Goal: Task Accomplishment & Management: Manage account settings

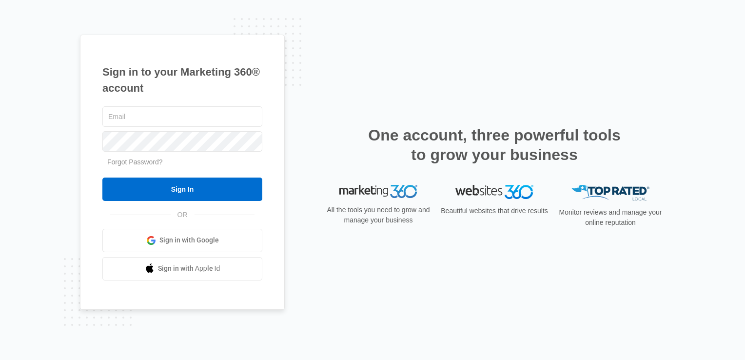
type input "[EMAIL_ADDRESS][DOMAIN_NAME]"
click at [230, 203] on div "[EMAIL_ADDRESS][DOMAIN_NAME] Forgot Password? Sign In OR Sign in with Google Si…" at bounding box center [182, 192] width 160 height 176
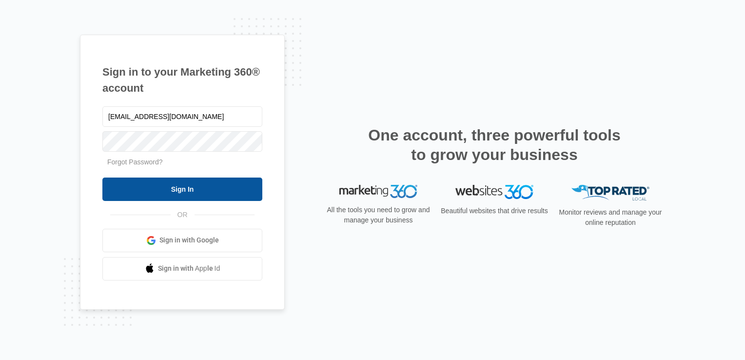
click at [226, 195] on input "Sign In" at bounding box center [182, 188] width 160 height 23
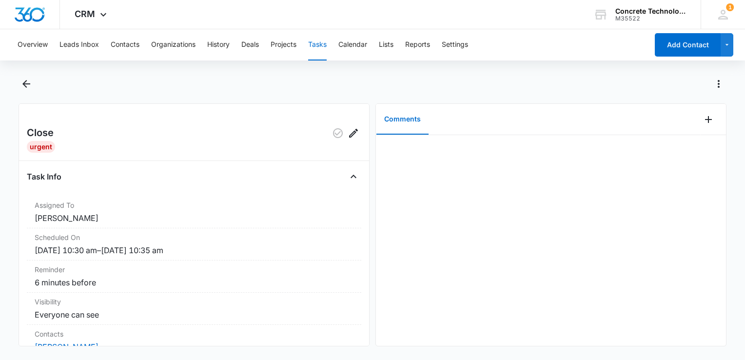
click at [322, 44] on button "Tasks" at bounding box center [317, 44] width 19 height 31
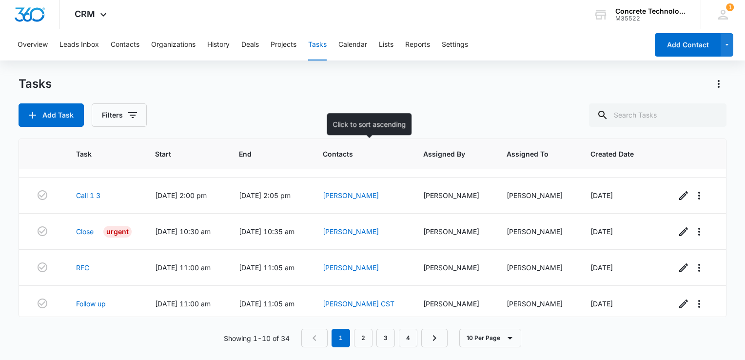
scroll to position [215, 0]
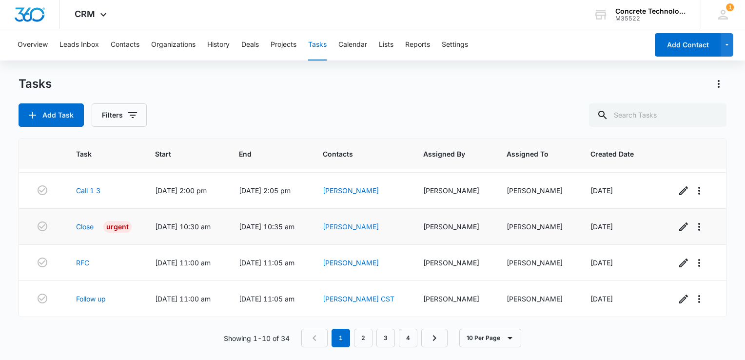
click at [356, 227] on link "[PERSON_NAME]" at bounding box center [351, 226] width 56 height 8
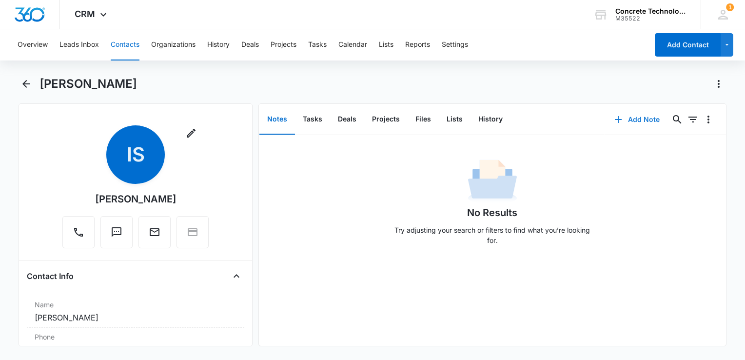
click at [616, 118] on icon "button" at bounding box center [618, 120] width 12 height 12
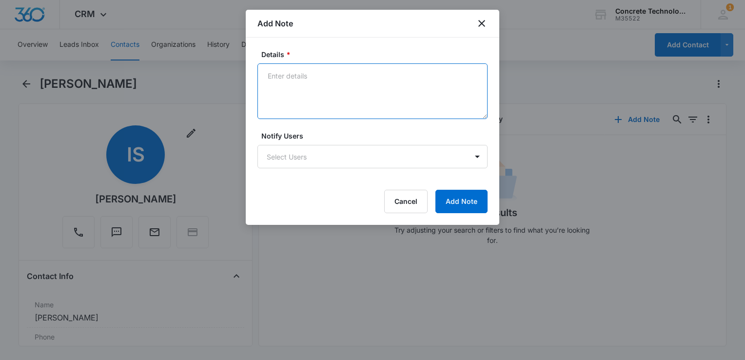
click at [384, 81] on textarea "Details *" at bounding box center [372, 91] width 230 height 56
type textarea "Sold 8/28-29 training"
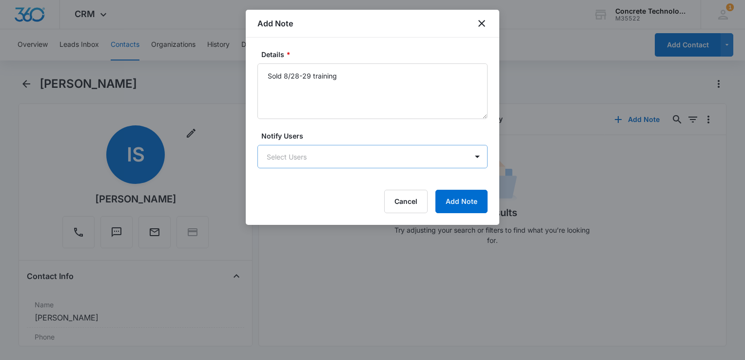
click at [337, 150] on body "CRM Apps Reputation Websites Forms CRM Email Social Content Ads Intelligence Fi…" at bounding box center [372, 180] width 745 height 360
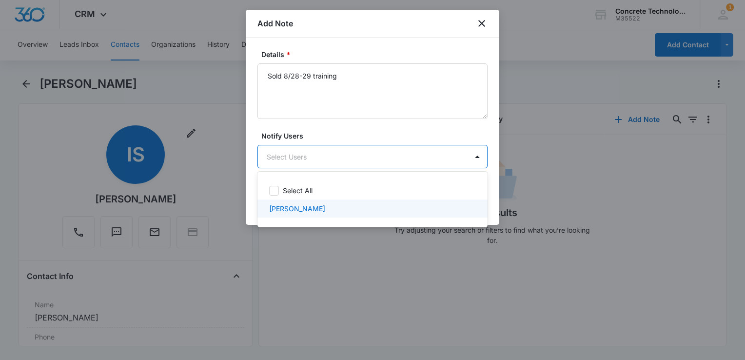
click at [312, 209] on p "Larry Cutsinger" at bounding box center [297, 208] width 56 height 10
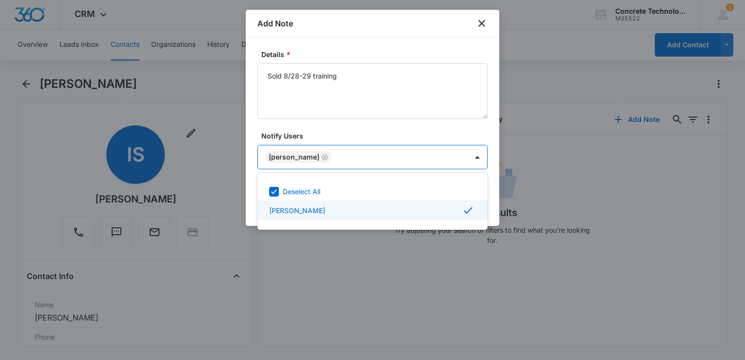
click at [491, 208] on div at bounding box center [372, 180] width 745 height 360
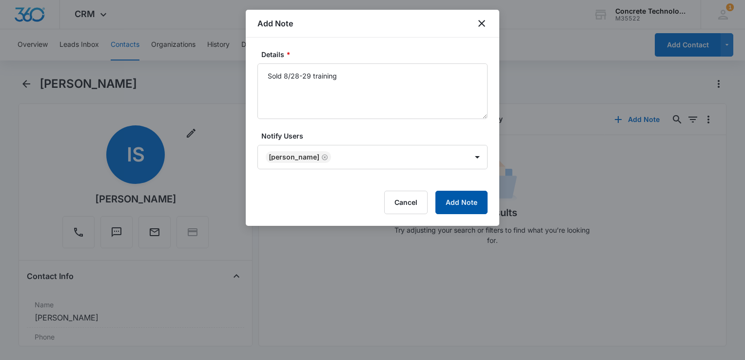
click at [476, 204] on button "Add Note" at bounding box center [461, 202] width 52 height 23
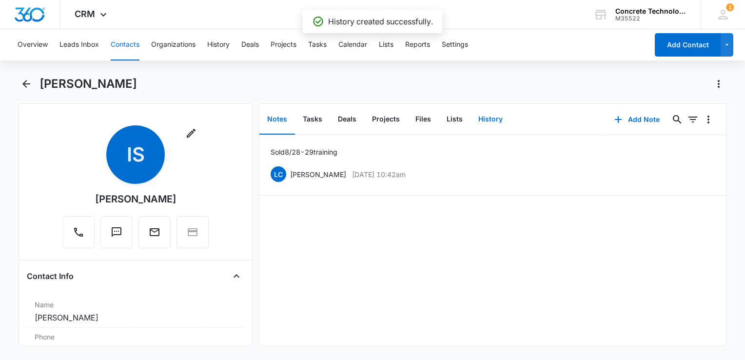
click at [493, 123] on button "History" at bounding box center [490, 119] width 40 height 30
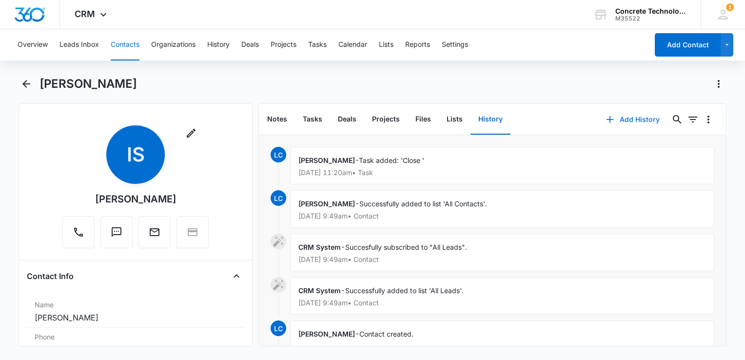
click at [623, 118] on button "Add History" at bounding box center [632, 119] width 73 height 23
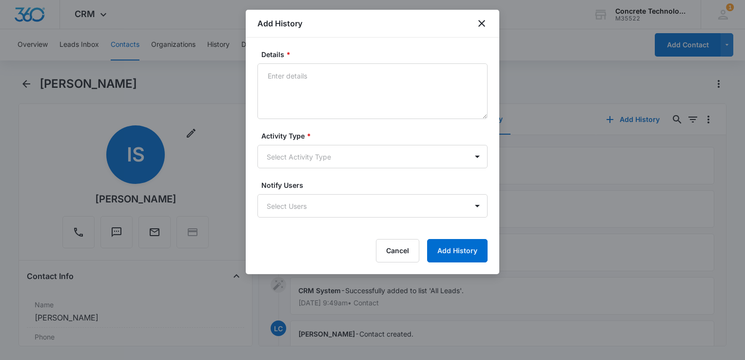
click at [413, 136] on label "Activity Type *" at bounding box center [376, 136] width 230 height 10
click at [392, 149] on body "CRM Apps Reputation Websites Forms CRM Email Social Content Ads Intelligence Fi…" at bounding box center [372, 180] width 745 height 360
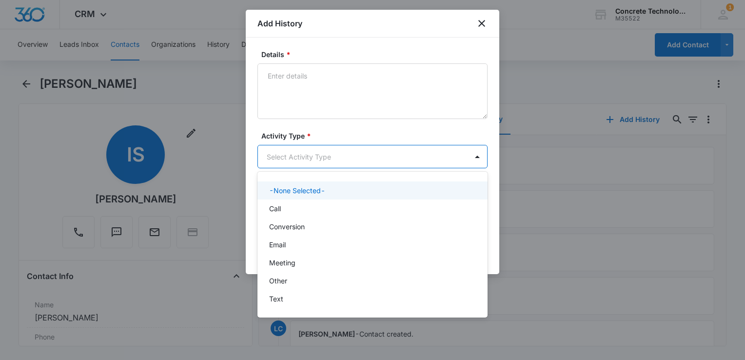
click at [392, 149] on div at bounding box center [372, 180] width 745 height 360
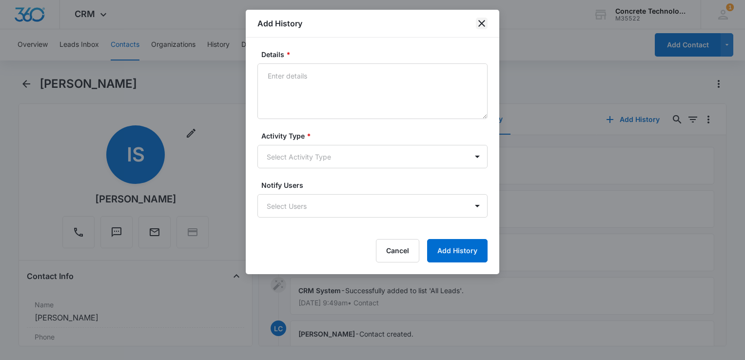
click at [482, 21] on icon "close" at bounding box center [482, 24] width 12 height 12
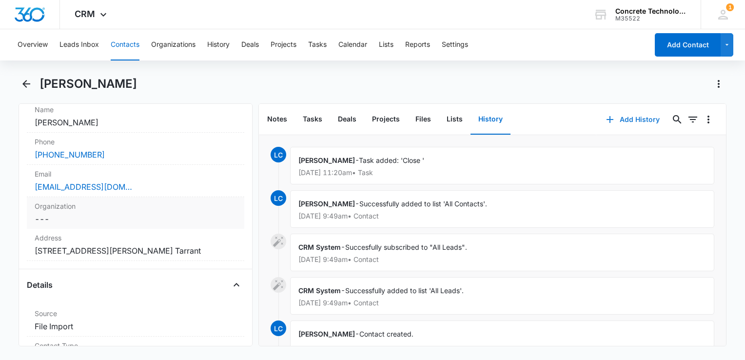
scroll to position [341, 0]
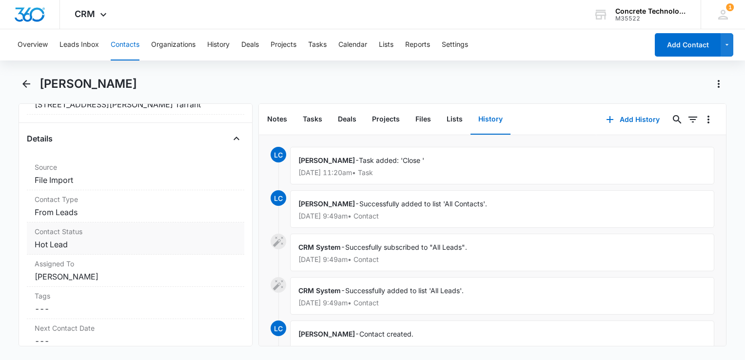
click at [92, 248] on dd "Cancel Save Changes Hot Lead" at bounding box center [136, 244] width 202 height 12
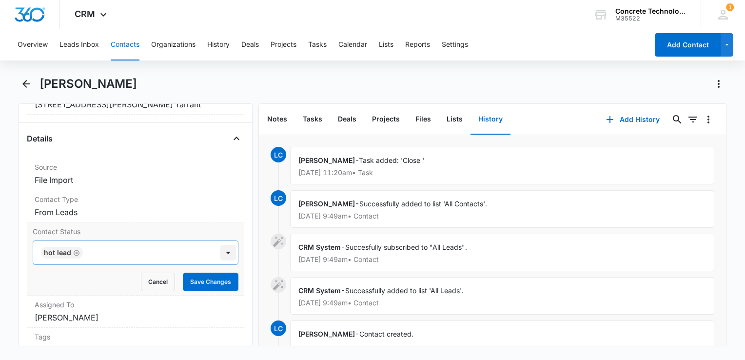
click at [221, 252] on div at bounding box center [228, 253] width 16 height 16
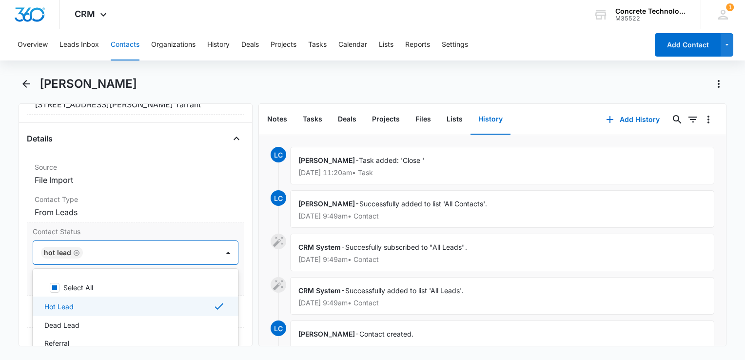
scroll to position [6, 0]
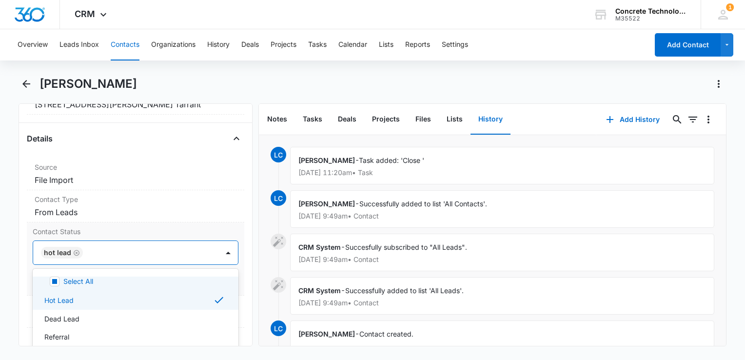
click at [55, 281] on rect at bounding box center [54, 281] width 5 height 5
checkbox input "true"
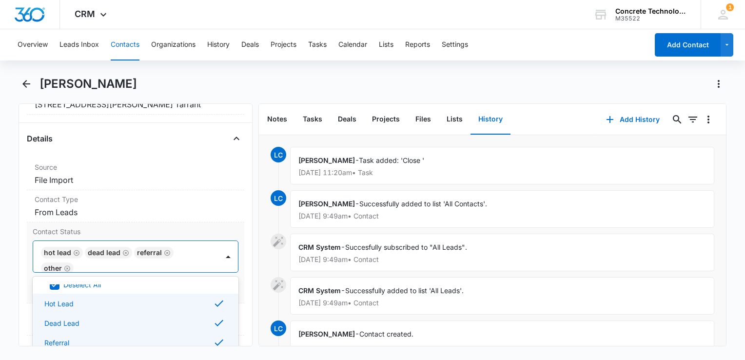
scroll to position [0, 0]
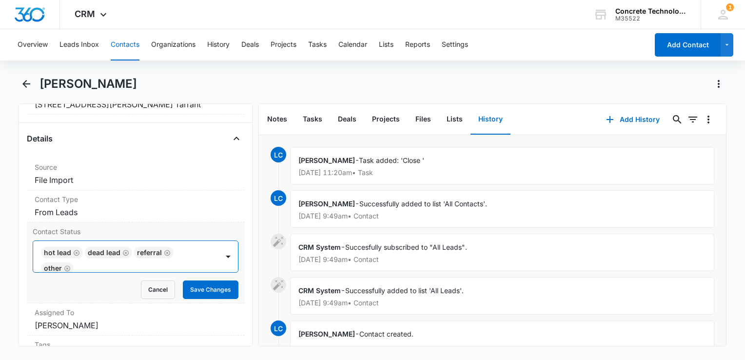
click at [47, 269] on div "Other" at bounding box center [53, 268] width 18 height 7
click at [202, 294] on button "Save Changes" at bounding box center [211, 289] width 56 height 19
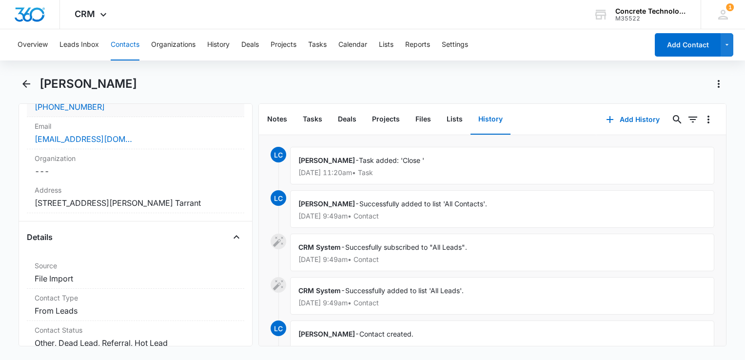
scroll to position [293, 0]
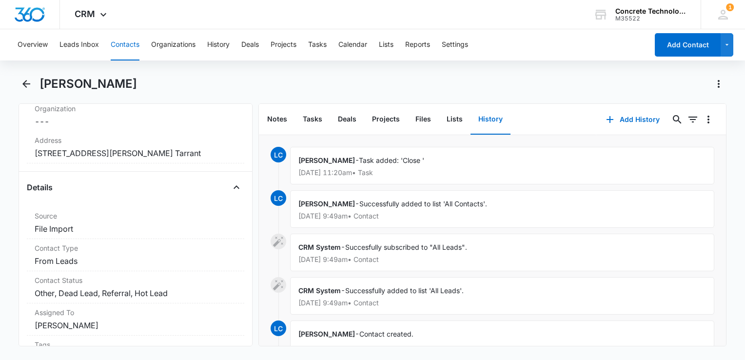
click at [273, 284] on icon at bounding box center [279, 285] width 12 height 12
click at [278, 283] on icon at bounding box center [279, 285] width 12 height 12
click at [191, 284] on div "Contact Status Cancel Save Changes Other, Dead Lead, Referral, Hot Lead" at bounding box center [135, 287] width 217 height 32
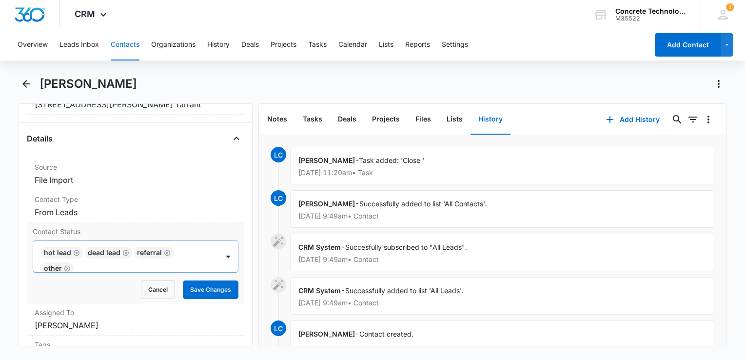
scroll to position [2, 0]
click at [51, 264] on div "Other" at bounding box center [53, 266] width 18 height 7
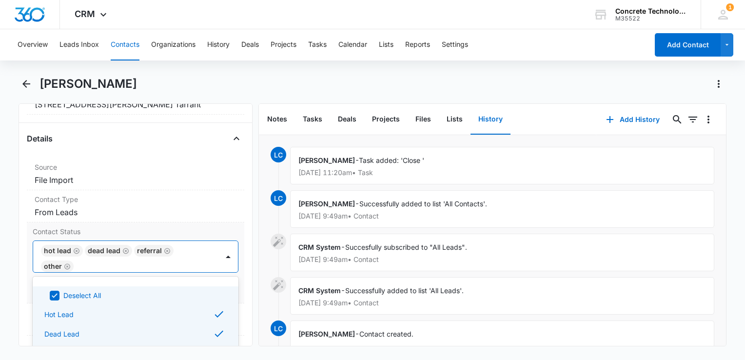
click at [75, 247] on icon "Remove Hot Lead" at bounding box center [76, 250] width 7 height 7
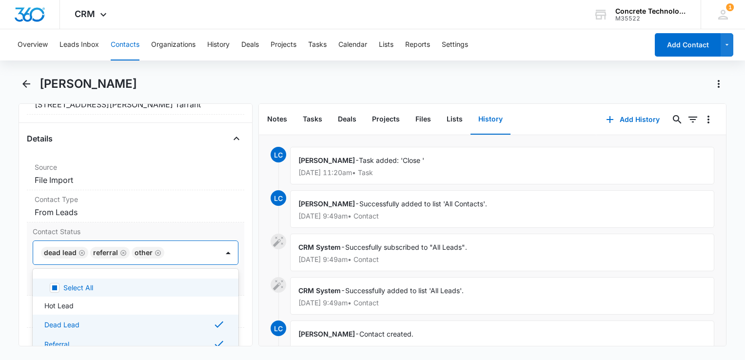
checkbox input "false"
click at [120, 253] on icon "Remove Referral" at bounding box center [123, 252] width 7 height 7
click at [82, 251] on icon "Remove Dead Lead" at bounding box center [81, 252] width 7 height 7
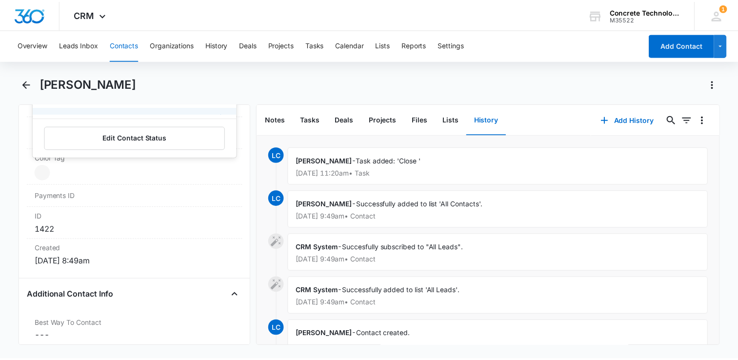
scroll to position [293, 0]
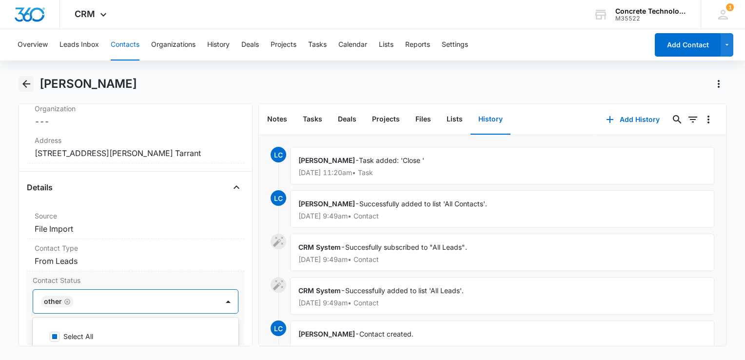
drag, startPoint x: 56, startPoint y: 82, endPoint x: 21, endPoint y: 79, distance: 34.3
click at [55, 82] on h1 "Ibrahim Shehadeh" at bounding box center [88, 84] width 98 height 15
click at [23, 81] on icon "Back" at bounding box center [26, 84] width 12 height 12
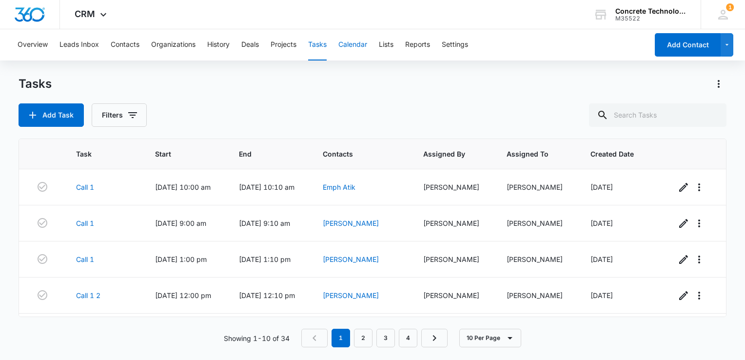
click at [359, 50] on button "Calendar" at bounding box center [352, 44] width 29 height 31
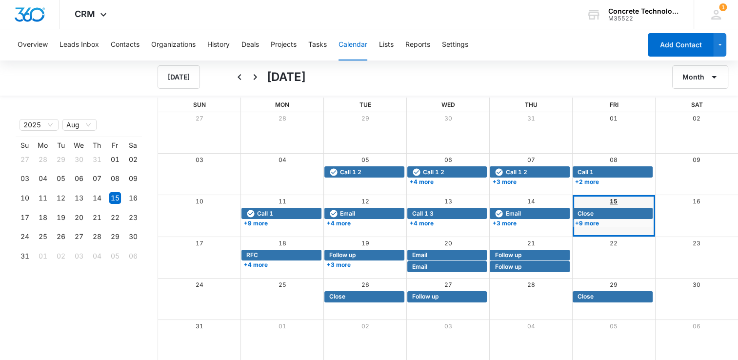
click at [614, 198] on link "15" at bounding box center [613, 200] width 8 height 7
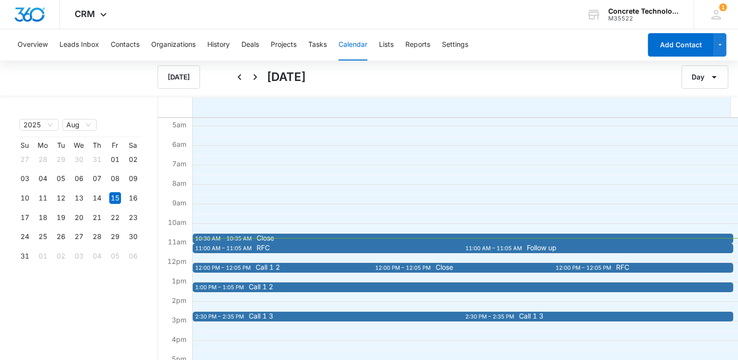
scroll to position [146, 0]
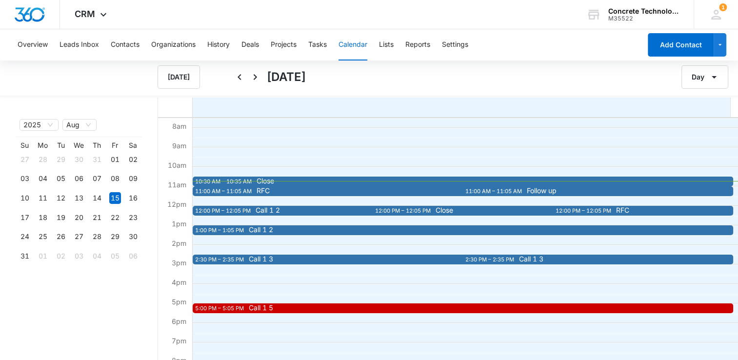
click at [293, 191] on span "RFC" at bounding box center [482, 190] width 452 height 7
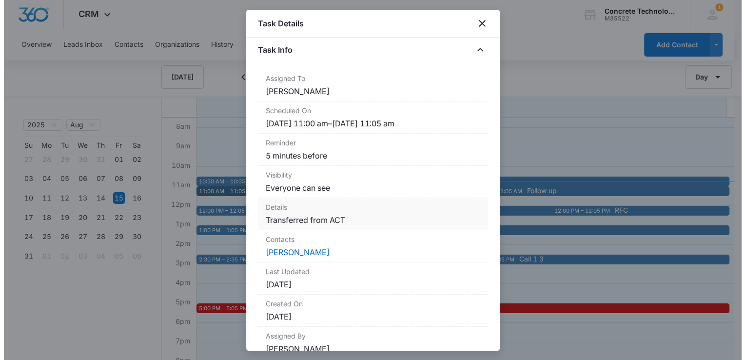
scroll to position [74, 0]
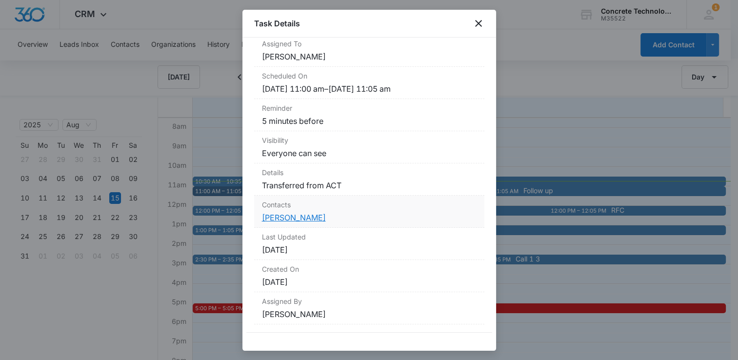
click at [294, 215] on link "Jon Green" at bounding box center [294, 218] width 64 height 10
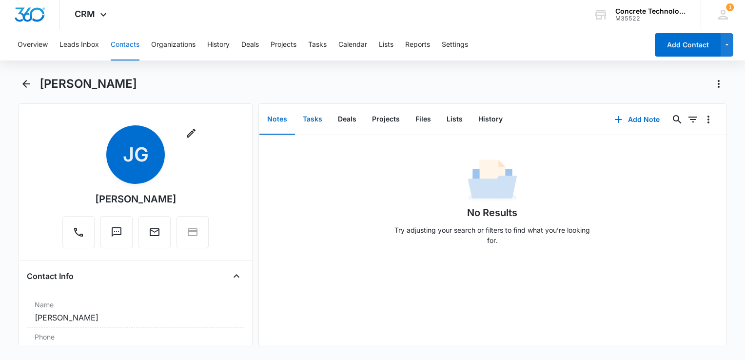
click at [313, 118] on button "Tasks" at bounding box center [312, 119] width 35 height 30
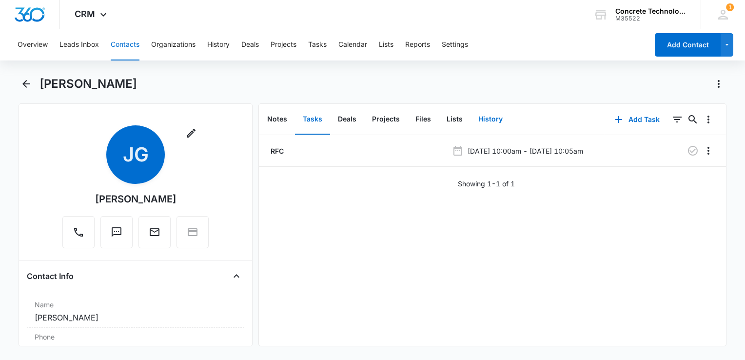
click at [487, 115] on button "History" at bounding box center [490, 119] width 40 height 30
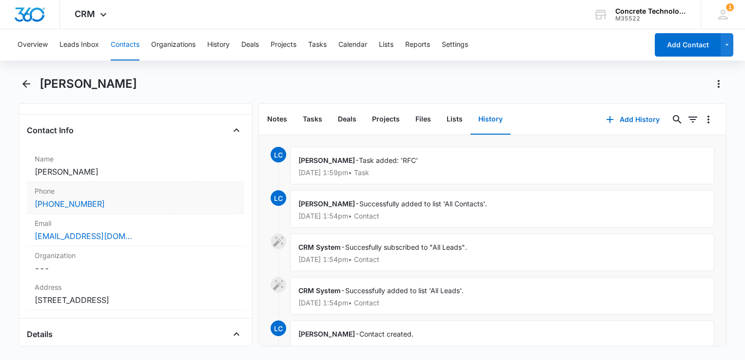
scroll to position [146, 0]
click at [127, 233] on div "Djjoneg@yahoo.com" at bounding box center [136, 236] width 202 height 12
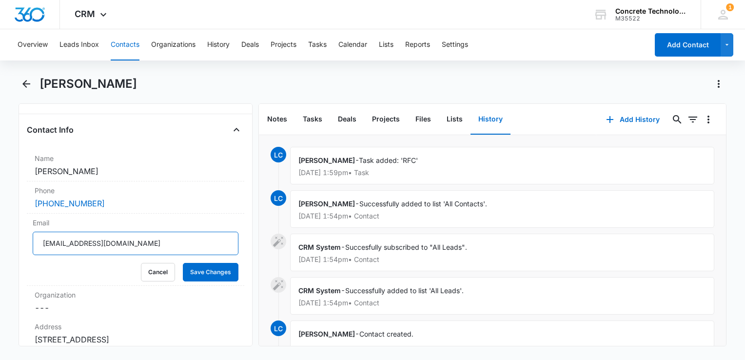
drag, startPoint x: 128, startPoint y: 247, endPoint x: -2, endPoint y: 229, distance: 131.4
click at [0, 229] on html "CRM Apps Reputation Websites Forms CRM Email Social Content Ads Intelligence Fi…" at bounding box center [372, 180] width 745 height 360
click at [152, 276] on button "Cancel" at bounding box center [158, 272] width 34 height 19
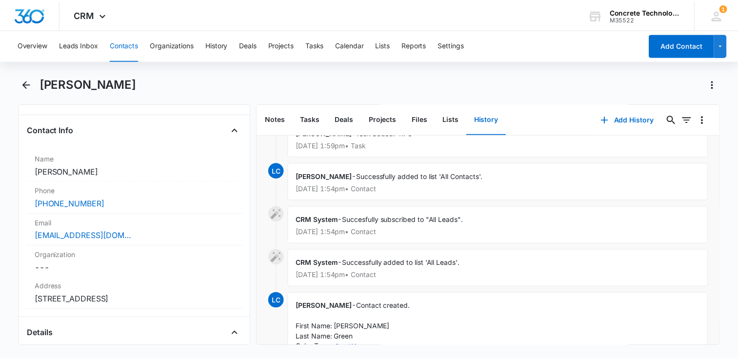
scroll to position [0, 0]
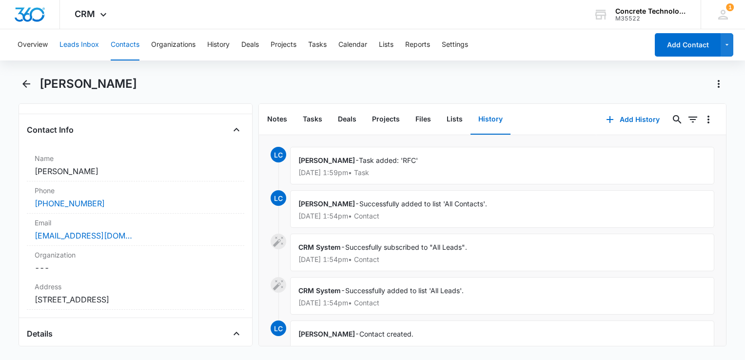
click at [74, 37] on button "Leads Inbox" at bounding box center [78, 44] width 39 height 31
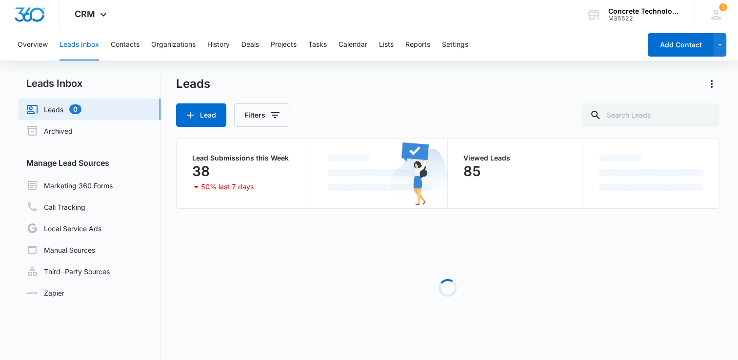
click at [70, 46] on button "Leads Inbox" at bounding box center [78, 44] width 39 height 31
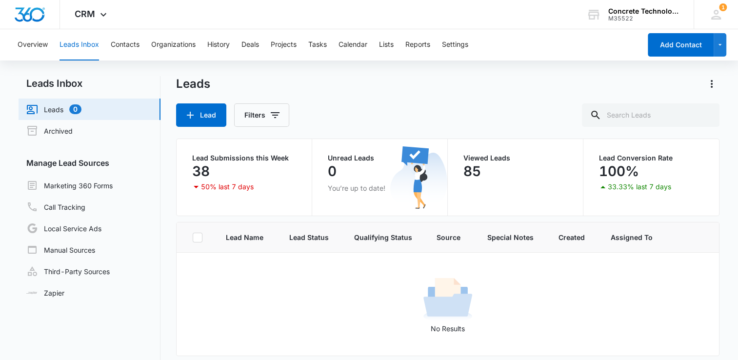
click at [646, 238] on th "Assigned To" at bounding box center [631, 237] width 65 height 30
click at [676, 235] on span at bounding box center [677, 237] width 2 height 10
click at [638, 252] on th "Assigned To" at bounding box center [631, 237] width 65 height 30
click at [80, 187] on link "Marketing 360 Forms" at bounding box center [69, 185] width 86 height 12
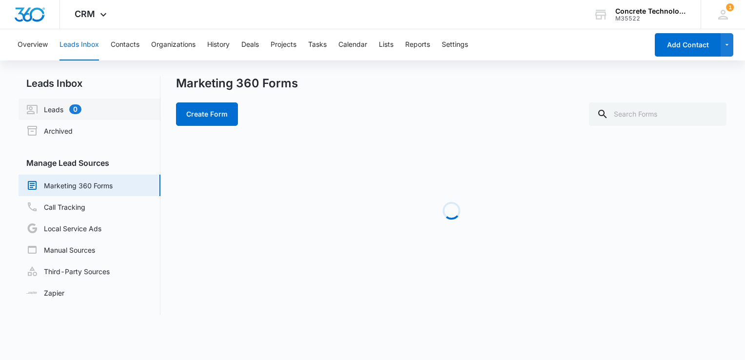
click at [47, 111] on link "Leads 0" at bounding box center [53, 109] width 55 height 12
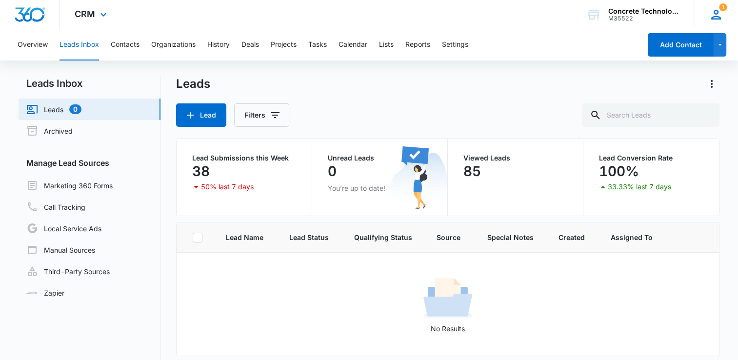
click at [709, 17] on icon at bounding box center [715, 14] width 15 height 15
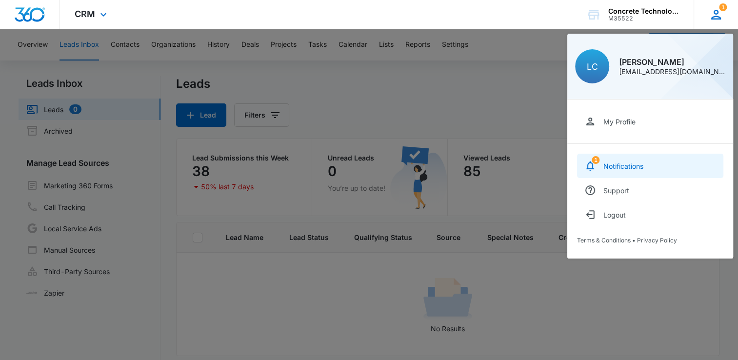
click at [636, 162] on div "Notifications" at bounding box center [623, 166] width 40 height 8
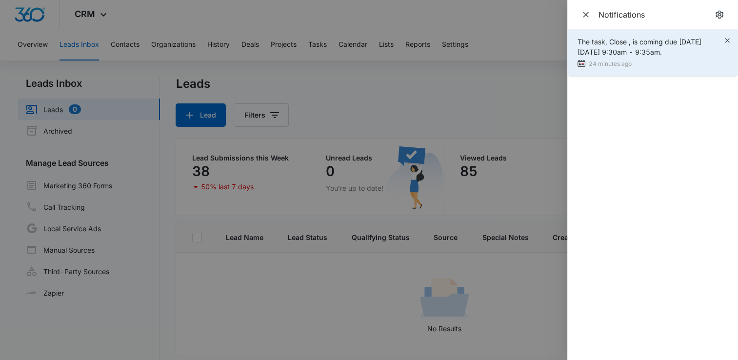
click at [675, 50] on div "The task, Close , is coming due on Fri Aug 15, 2025 9:30am - 9:35am." at bounding box center [650, 47] width 146 height 20
click at [646, 50] on span "The task, Close , is coming due on Fri Aug 15, 2025 9:30am - 9:35am." at bounding box center [639, 47] width 124 height 19
drag, startPoint x: 646, startPoint y: 50, endPoint x: 580, endPoint y: 62, distance: 66.9
click at [580, 62] on img at bounding box center [581, 63] width 8 height 8
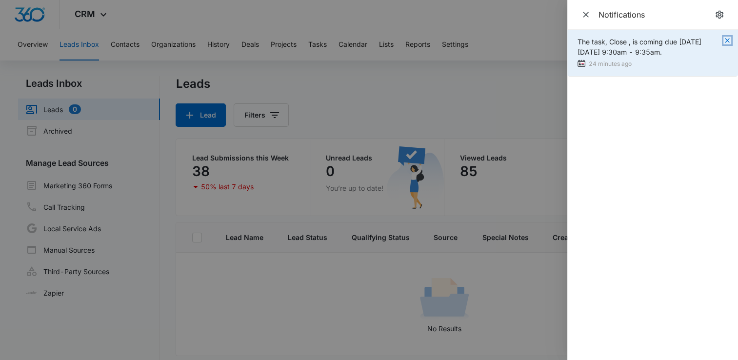
click at [727, 40] on icon "button" at bounding box center [726, 40] width 4 height 4
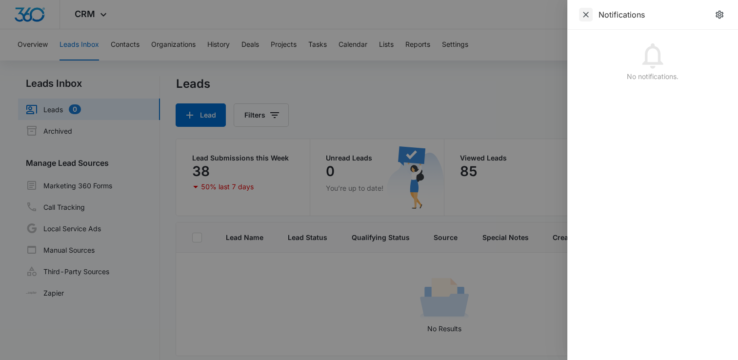
drag, startPoint x: 577, startPoint y: 16, endPoint x: 583, endPoint y: 16, distance: 6.4
click at [578, 16] on div "Notifications" at bounding box center [652, 15] width 171 height 30
click at [584, 15] on icon "Close" at bounding box center [586, 15] width 10 height 10
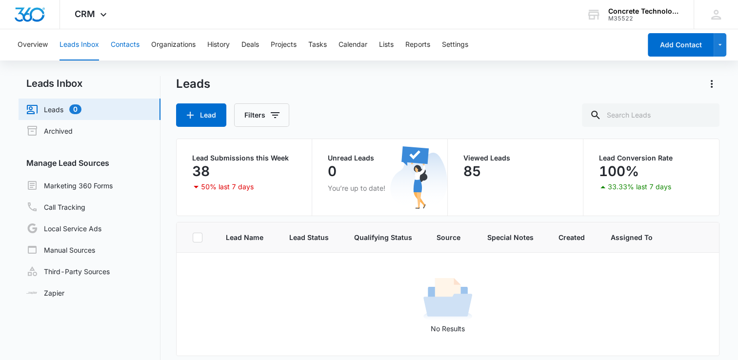
click at [121, 44] on button "Contacts" at bounding box center [125, 44] width 29 height 31
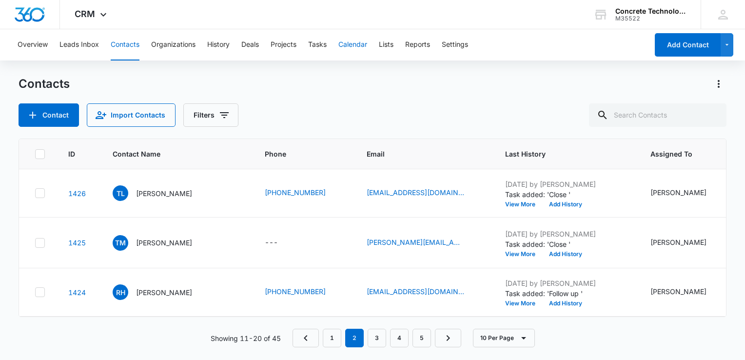
click at [350, 42] on button "Calendar" at bounding box center [352, 44] width 29 height 31
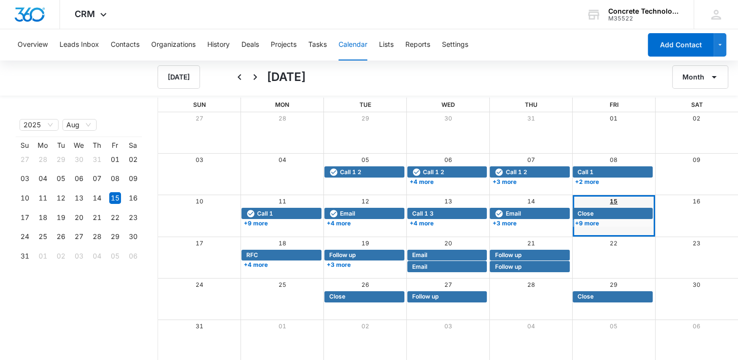
click at [611, 204] on link "15" at bounding box center [613, 200] width 8 height 7
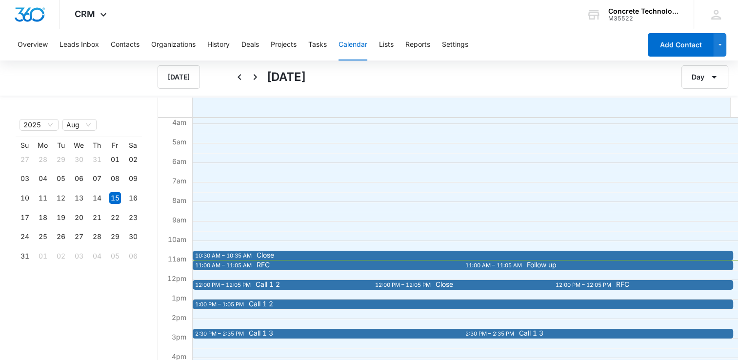
scroll to position [98, 0]
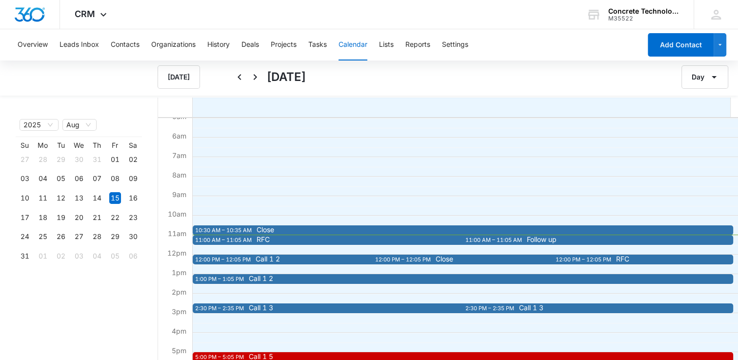
click at [430, 243] on div "RFC" at bounding box center [481, 240] width 454 height 8
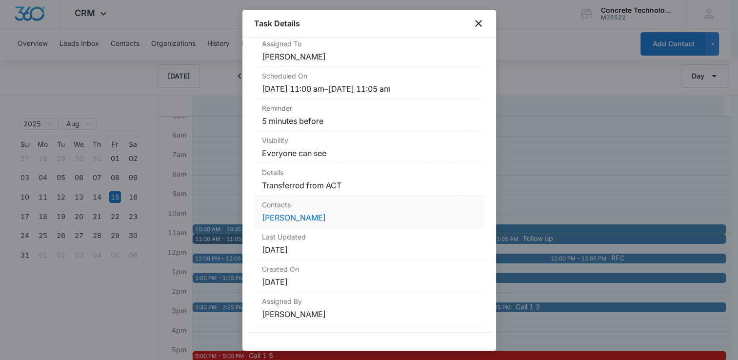
scroll to position [0, 0]
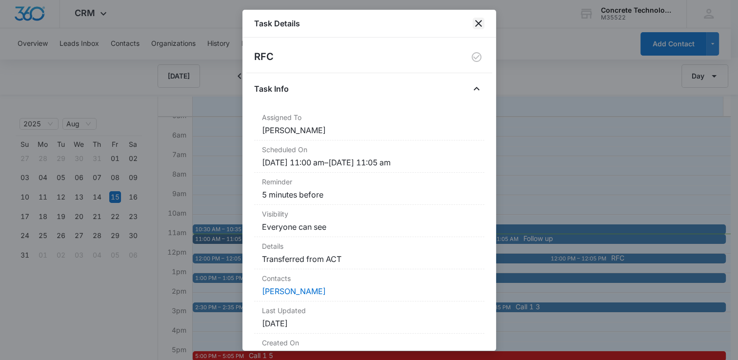
click at [478, 20] on icon "close" at bounding box center [478, 24] width 12 height 12
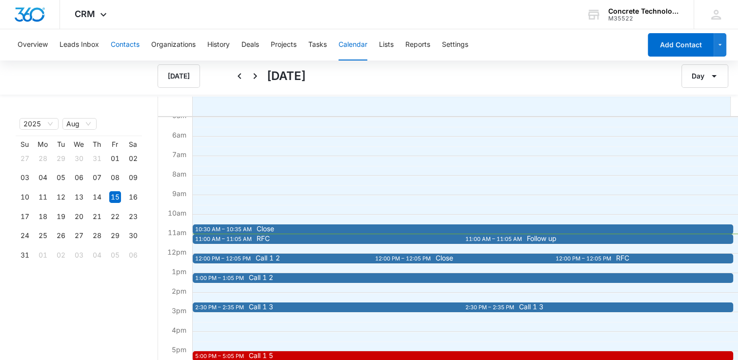
click at [127, 46] on button "Contacts" at bounding box center [125, 44] width 29 height 31
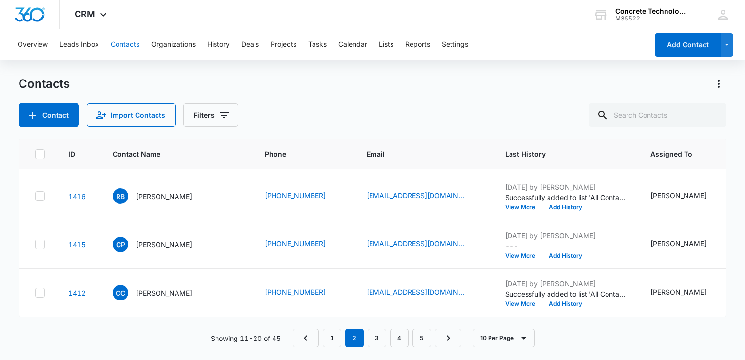
scroll to position [501, 0]
click at [327, 336] on link "1" at bounding box center [332, 338] width 19 height 19
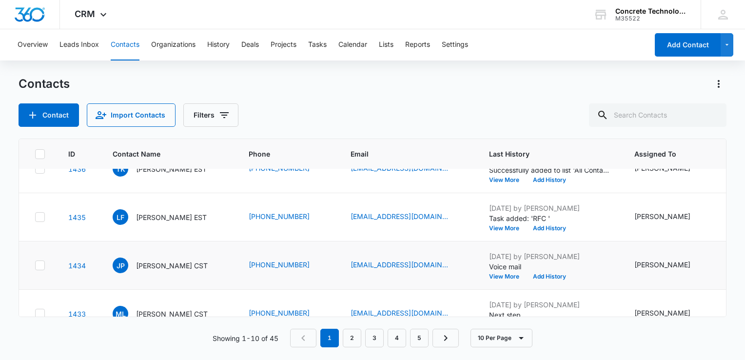
scroll to position [0, 0]
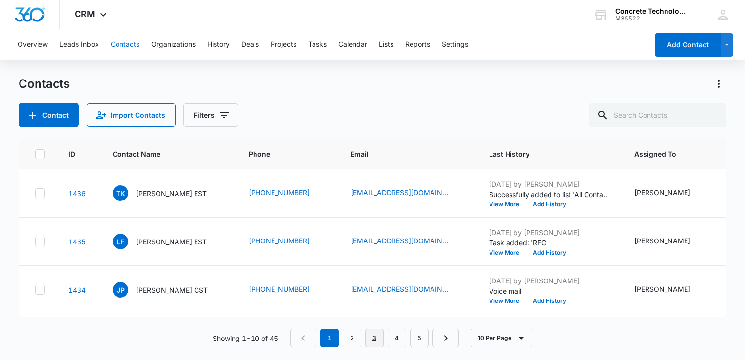
click at [367, 334] on link "3" at bounding box center [374, 338] width 19 height 19
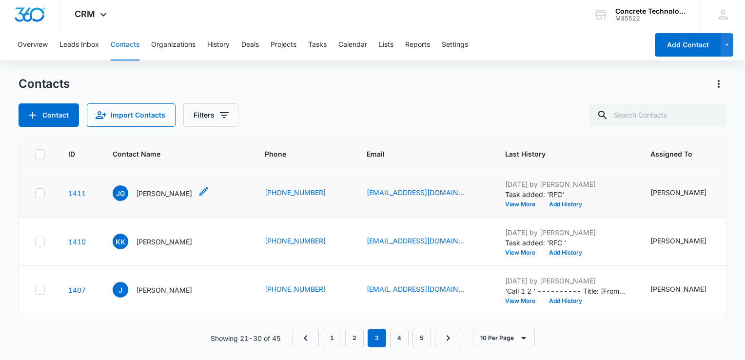
click at [158, 198] on p "Jon Green" at bounding box center [164, 193] width 56 height 10
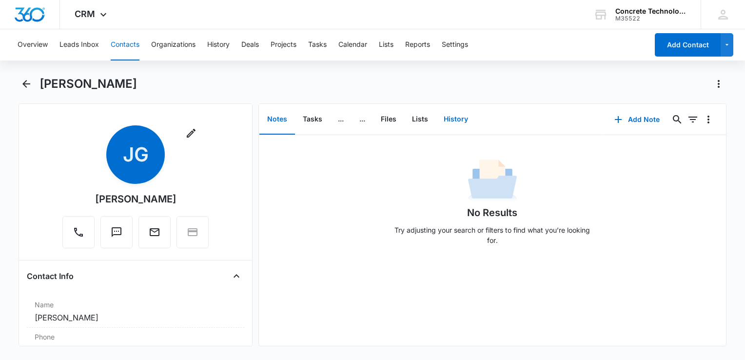
click at [452, 119] on button "History" at bounding box center [456, 119] width 40 height 30
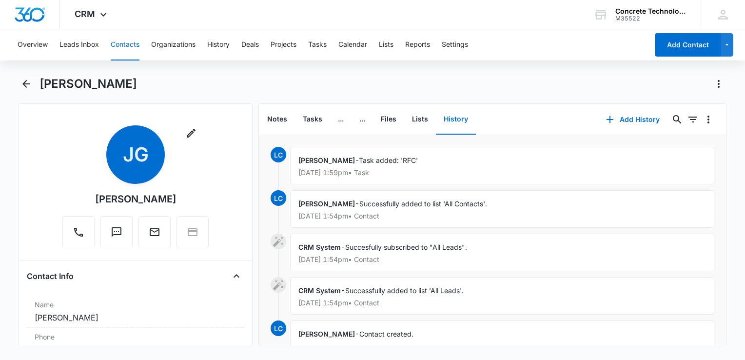
click at [506, 204] on div "Larry Cutsinger - Successfully added to list 'All Contacts'. Aug 12, 2025 at 1:…" at bounding box center [502, 209] width 424 height 38
click at [433, 209] on div "Larry Cutsinger - Successfully added to list 'All Contacts'. Aug 12, 2025 at 1:…" at bounding box center [502, 209] width 424 height 38
click at [368, 205] on span "Successfully added to list 'All Contacts'." at bounding box center [423, 203] width 128 height 8
click at [317, 204] on span "Larry Cutsinger" at bounding box center [326, 203] width 57 height 8
click at [269, 115] on button "Notes" at bounding box center [277, 119] width 36 height 30
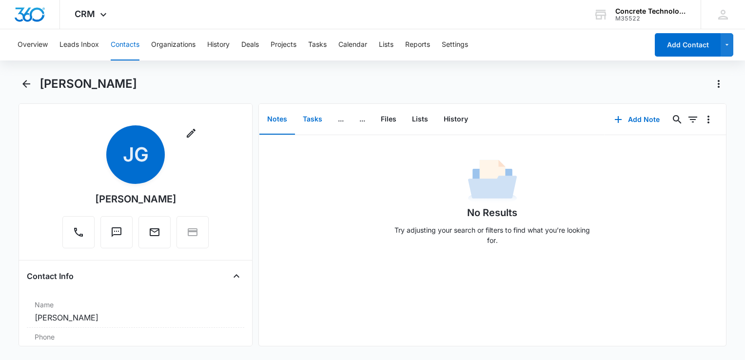
click at [306, 118] on button "Tasks" at bounding box center [312, 119] width 35 height 30
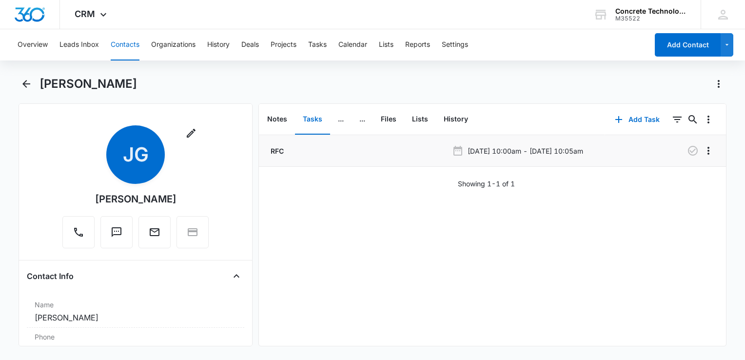
click at [352, 156] on li "RFC Aug 15, 2025 at 10:00am - Aug 15, 2025 at 10:05am" at bounding box center [492, 151] width 467 height 32
click at [454, 122] on button "History" at bounding box center [456, 119] width 40 height 30
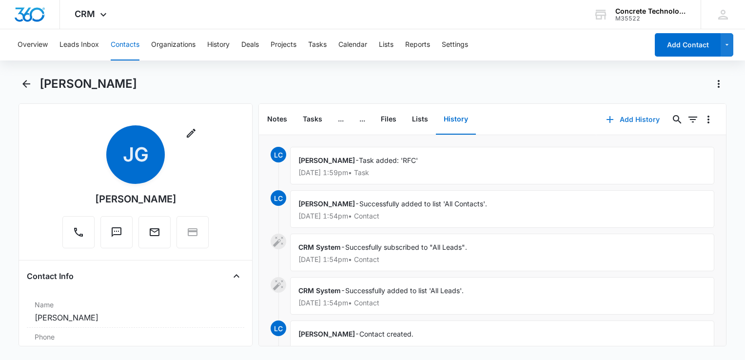
click at [619, 120] on button "Add History" at bounding box center [632, 119] width 73 height 23
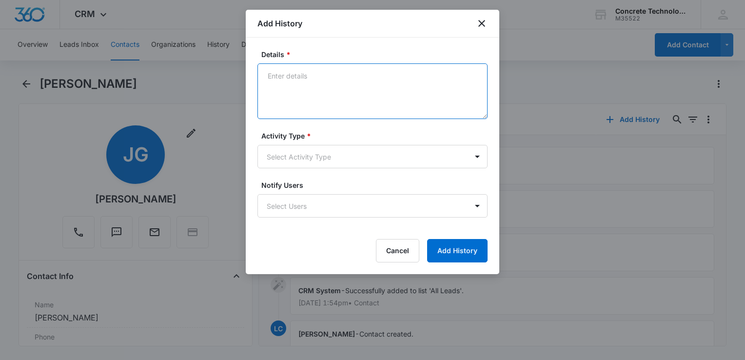
click at [380, 88] on textarea "Details *" at bounding box center [372, 91] width 230 height 56
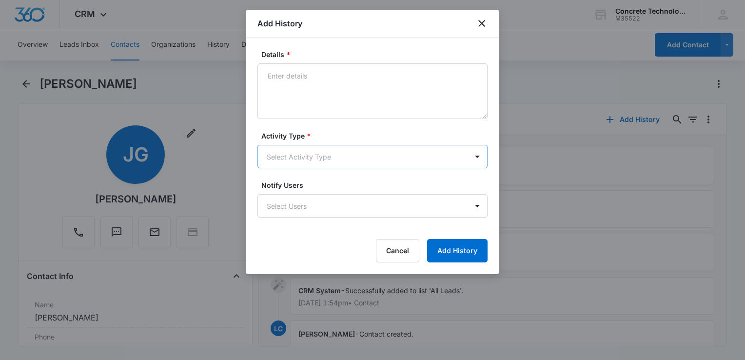
click at [343, 148] on body "CRM Apps Reputation Websites Forms CRM Email Social Content Ads Intelligence Fi…" at bounding box center [372, 180] width 745 height 360
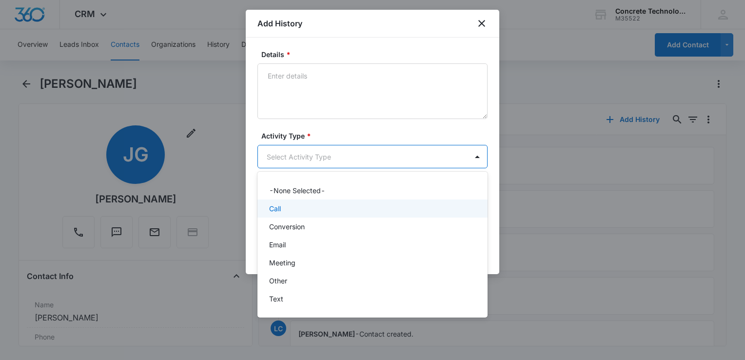
click at [282, 208] on div "Call" at bounding box center [371, 208] width 205 height 10
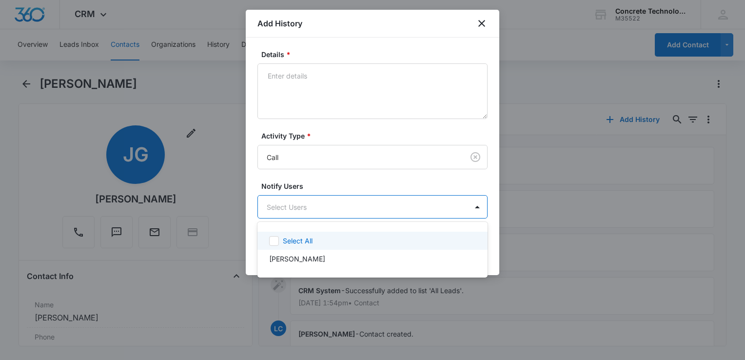
click at [303, 212] on body "CRM Apps Reputation Websites Forms CRM Email Social Content Ads Intelligence Fi…" at bounding box center [372, 180] width 745 height 360
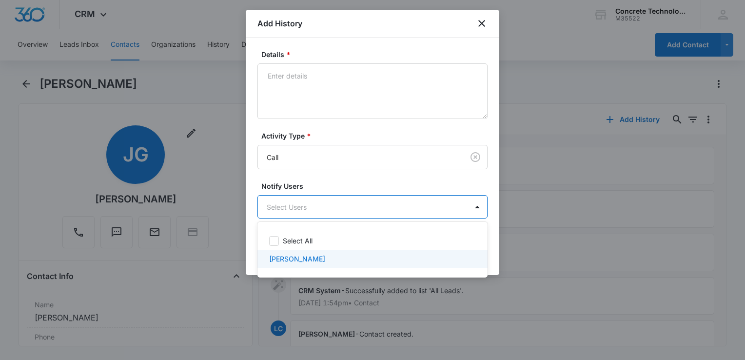
click at [300, 257] on p "Larry Cutsinger" at bounding box center [297, 259] width 56 height 10
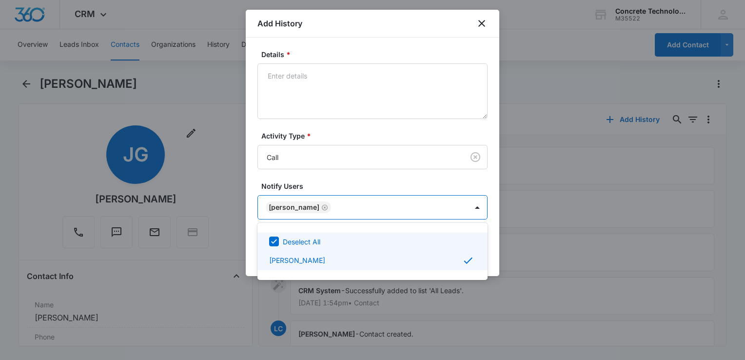
click at [319, 83] on div at bounding box center [372, 180] width 745 height 360
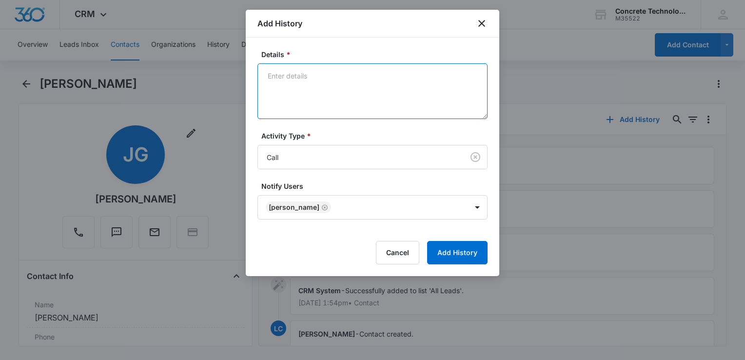
click at [321, 78] on textarea "Details *" at bounding box center [372, 91] width 230 height 56
type textarea "Voice mail"
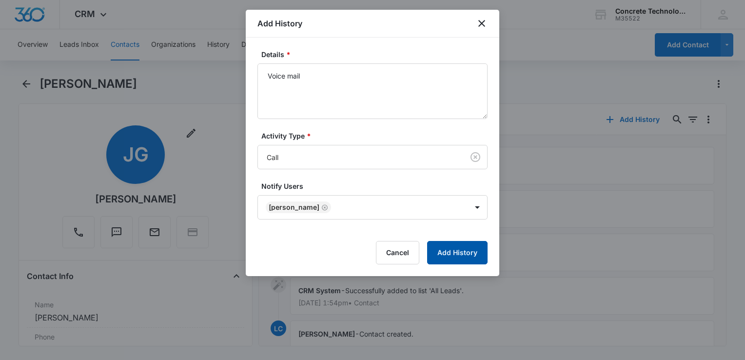
click at [462, 247] on button "Add History" at bounding box center [457, 252] width 60 height 23
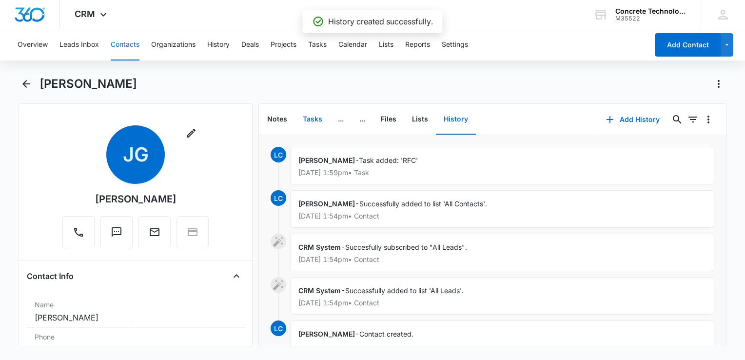
click at [310, 118] on button "Tasks" at bounding box center [312, 119] width 35 height 30
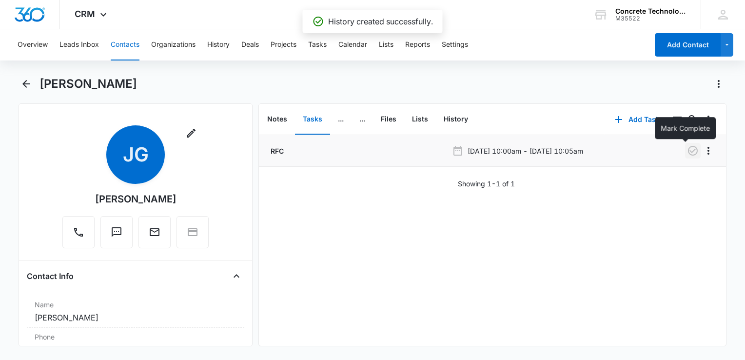
click at [685, 144] on button "button" at bounding box center [693, 151] width 16 height 16
click at [639, 115] on button "Add Task" at bounding box center [637, 119] width 64 height 23
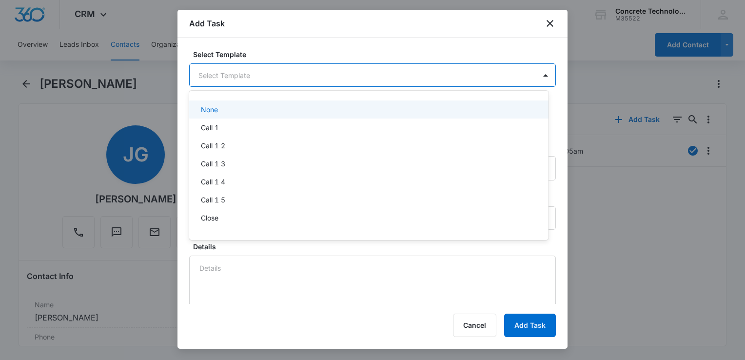
click at [258, 82] on body "CRM Apps Reputation Websites Forms CRM Email Social Content Ads Intelligence Fi…" at bounding box center [372, 180] width 745 height 360
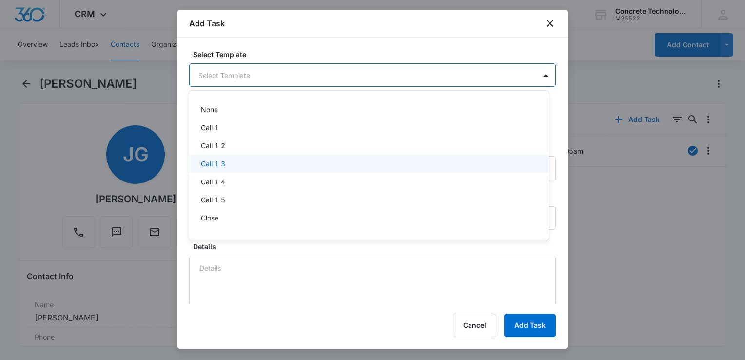
scroll to position [68, 0]
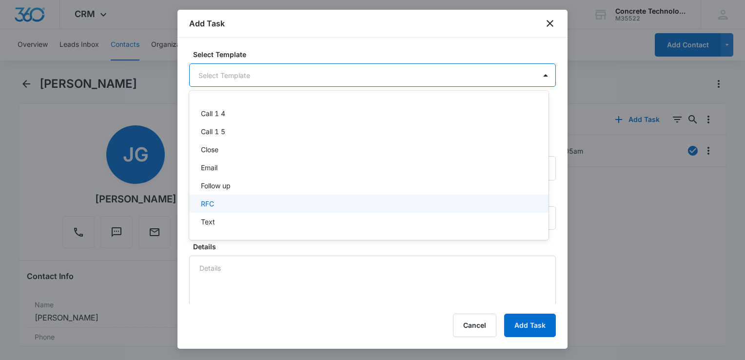
click at [228, 201] on div "RFC" at bounding box center [368, 203] width 334 height 10
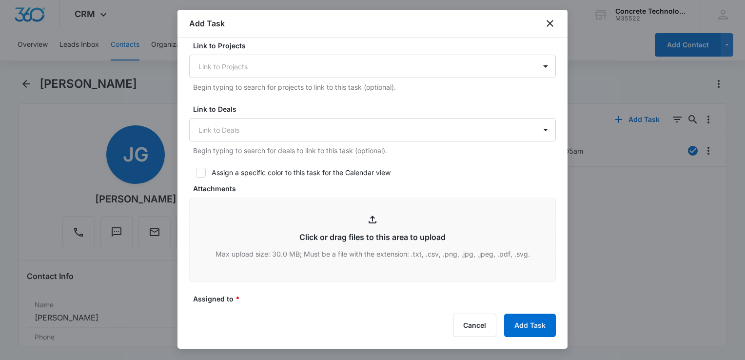
scroll to position [439, 0]
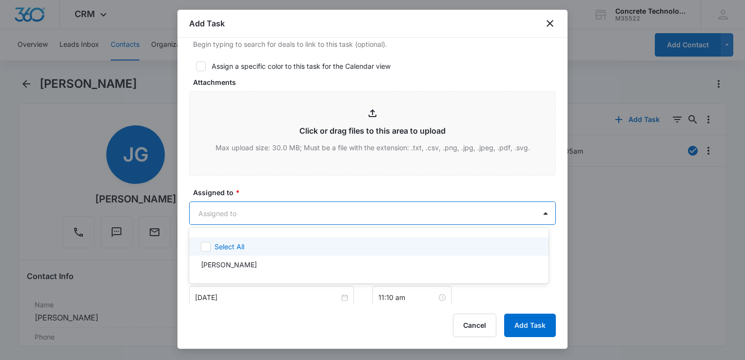
click at [296, 215] on body "CRM Apps Reputation Websites Forms CRM Email Social Content Ads Intelligence Fi…" at bounding box center [372, 180] width 745 height 360
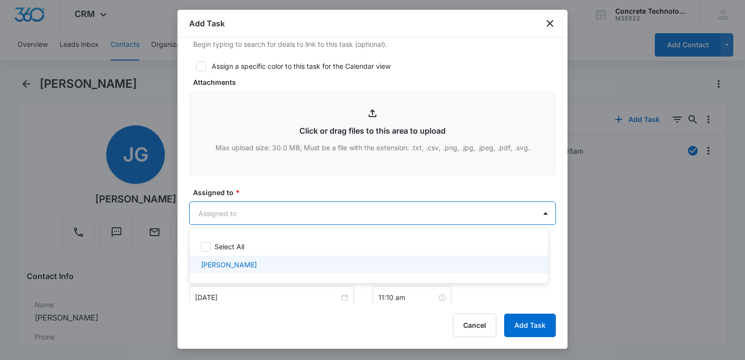
click at [259, 263] on div "Larry Cutsinger" at bounding box center [368, 264] width 334 height 10
checkbox input "true"
click at [275, 301] on div at bounding box center [372, 180] width 745 height 360
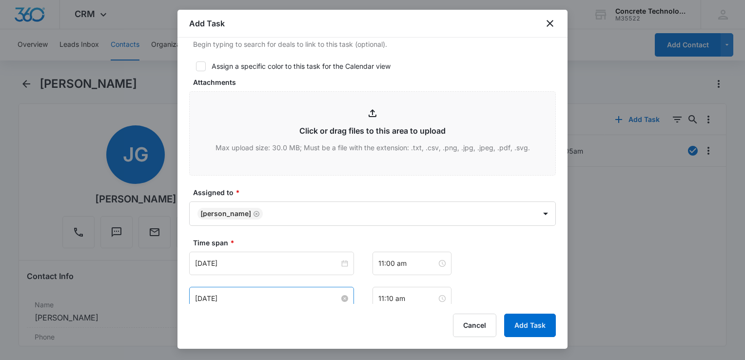
click at [282, 296] on input "Aug 11, 2025" at bounding box center [267, 298] width 144 height 11
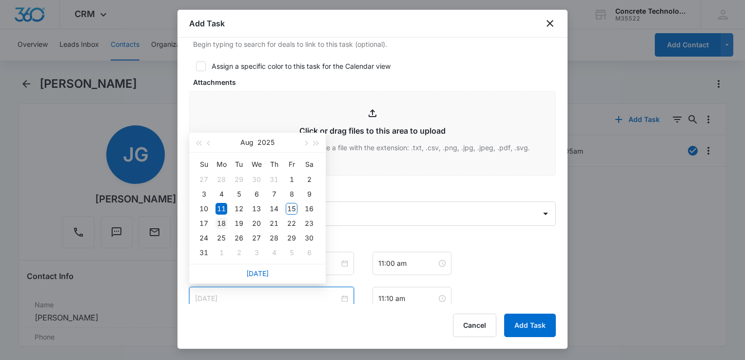
type input "Aug 18, 2025"
click at [224, 222] on div "18" at bounding box center [221, 223] width 12 height 12
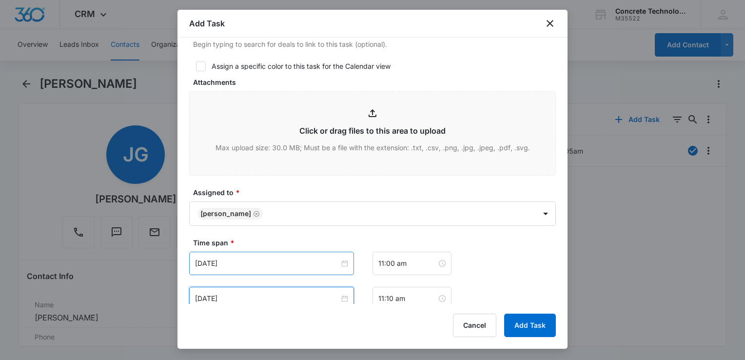
click at [308, 272] on div "Aug 11, 2025" at bounding box center [271, 263] width 165 height 23
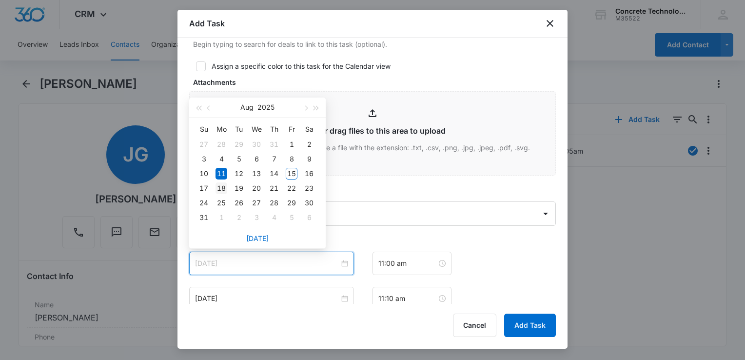
type input "Aug 18, 2025"
click at [224, 184] on div "18" at bounding box center [221, 188] width 12 height 12
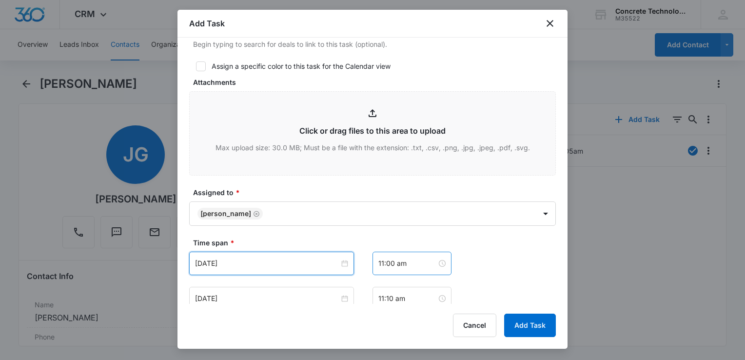
click at [405, 255] on div "11:00 am" at bounding box center [411, 263] width 79 height 23
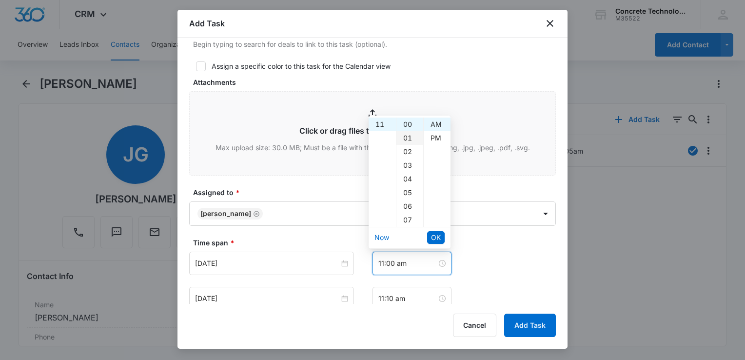
click at [408, 138] on div "01" at bounding box center [409, 138] width 27 height 14
click at [431, 137] on div "PM" at bounding box center [437, 138] width 27 height 14
type input "11:01 pm"
click at [441, 240] on button "OK" at bounding box center [436, 237] width 18 height 13
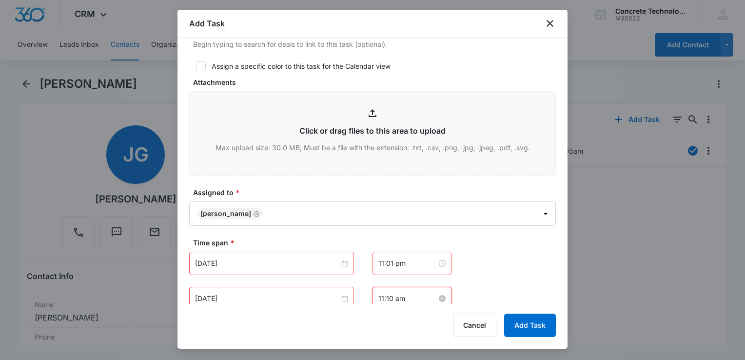
click at [416, 293] on input "11:10 am" at bounding box center [407, 298] width 59 height 11
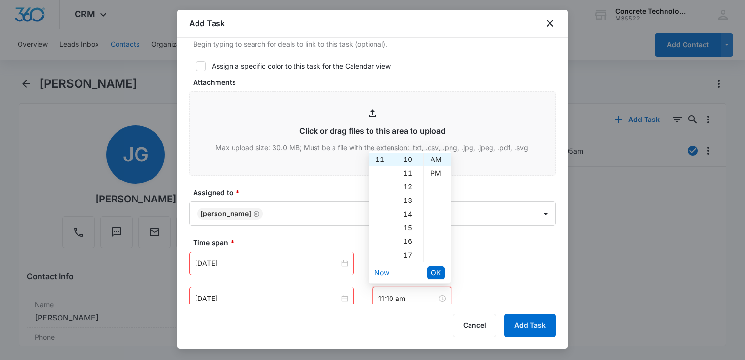
scroll to position [0, 0]
click at [380, 172] on div "01" at bounding box center [382, 173] width 27 height 14
click at [411, 228] on div "05" at bounding box center [409, 228] width 27 height 14
click at [431, 176] on div "PM" at bounding box center [437, 173] width 27 height 14
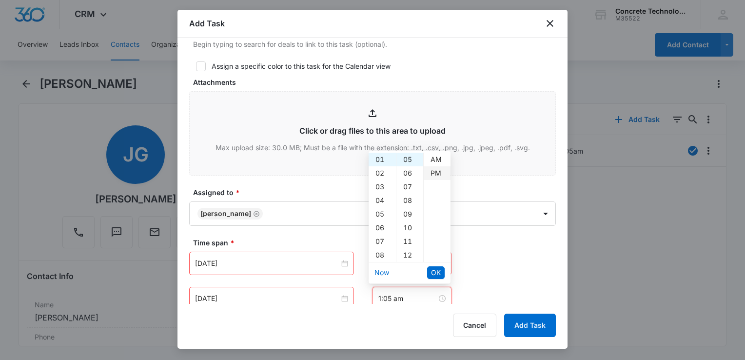
type input "1:05 pm"
click at [431, 269] on span "OK" at bounding box center [436, 272] width 10 height 11
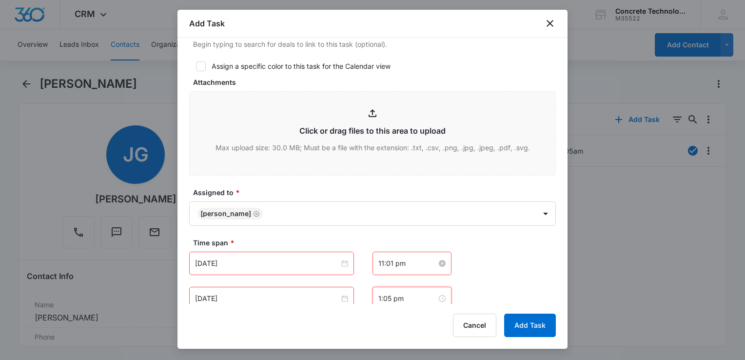
click at [422, 261] on input "11:01 pm" at bounding box center [407, 263] width 59 height 11
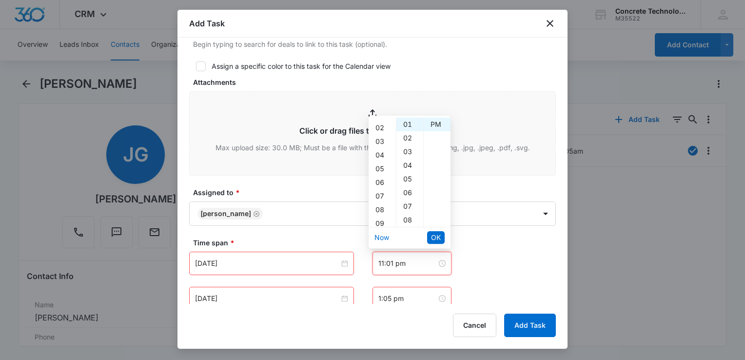
scroll to position [0, 0]
click at [380, 141] on div "01" at bounding box center [382, 138] width 27 height 14
click at [411, 128] on div "00" at bounding box center [409, 124] width 27 height 14
type input "1:00 pm"
click at [408, 119] on div "00" at bounding box center [409, 124] width 27 height 14
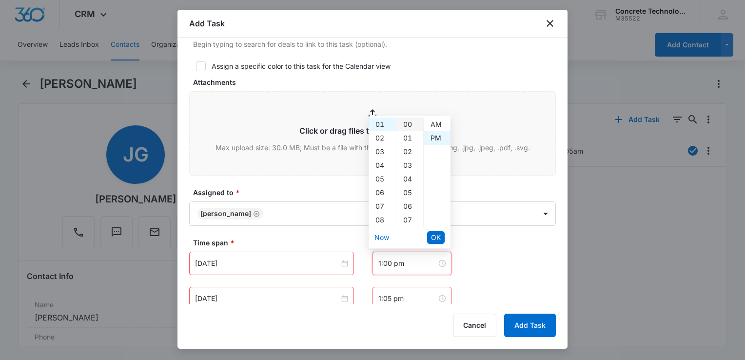
click at [407, 122] on div "00" at bounding box center [409, 124] width 27 height 14
click at [436, 233] on span "OK" at bounding box center [436, 237] width 10 height 11
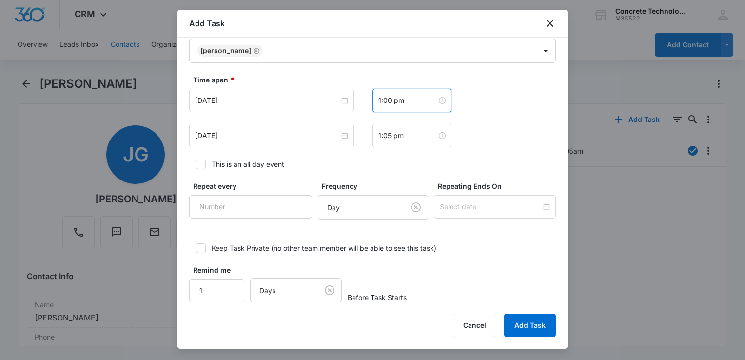
scroll to position [610, 0]
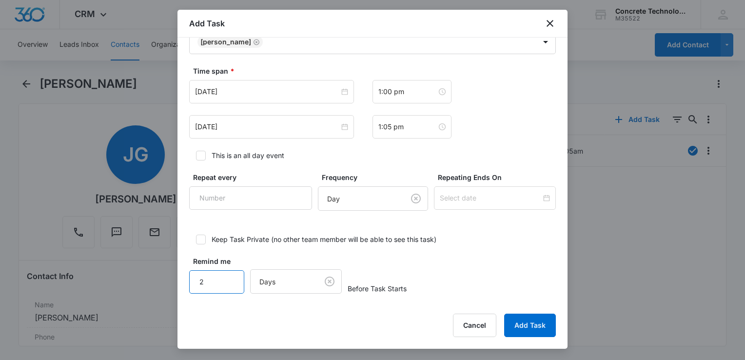
click at [229, 274] on input "2" at bounding box center [216, 281] width 55 height 23
click at [229, 274] on input "3" at bounding box center [216, 281] width 55 height 23
click at [229, 274] on input "4" at bounding box center [216, 281] width 55 height 23
type input "5"
click at [229, 274] on input "5" at bounding box center [216, 281] width 55 height 23
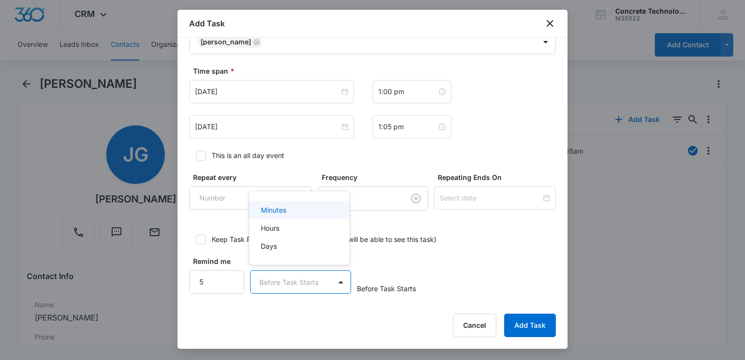
click at [299, 281] on body "CRM Apps Reputation Websites Forms CRM Email Social Content Ads Intelligence Fi…" at bounding box center [372, 180] width 745 height 360
click at [281, 208] on p "Minutes" at bounding box center [273, 210] width 25 height 10
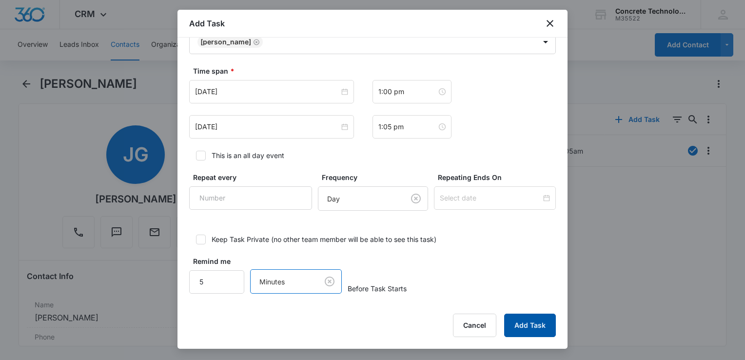
click at [532, 327] on button "Add Task" at bounding box center [530, 324] width 52 height 23
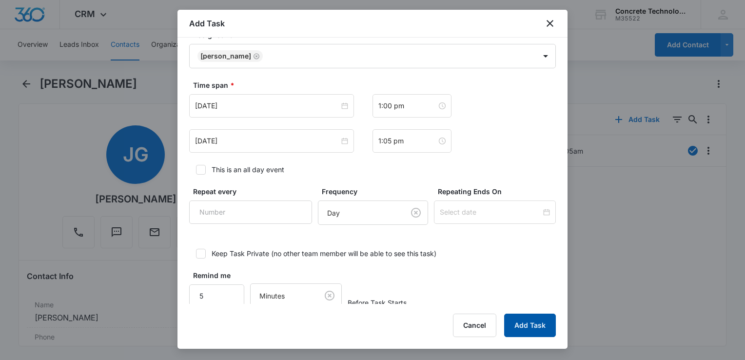
scroll to position [48, 0]
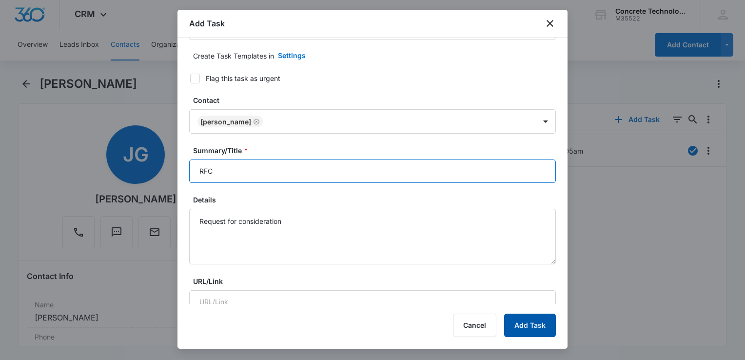
type input "RFC"
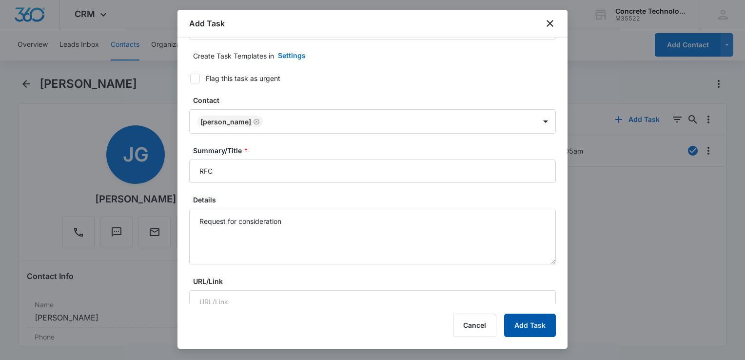
click at [525, 330] on button "Add Task" at bounding box center [530, 324] width 52 height 23
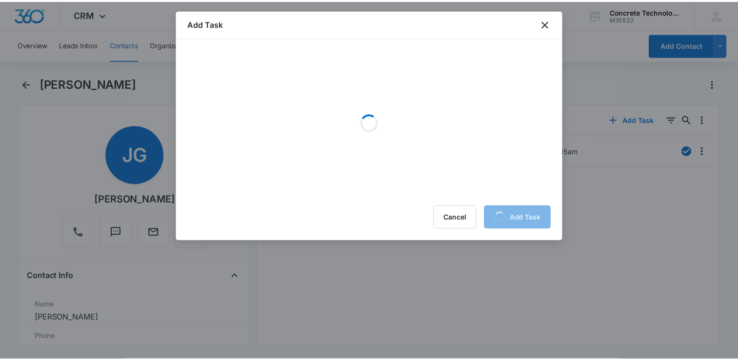
scroll to position [0, 0]
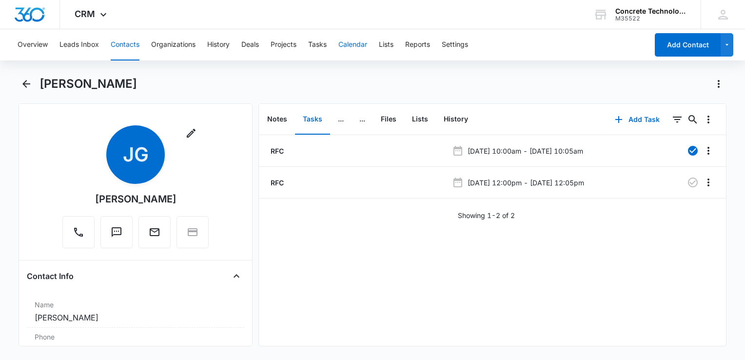
click at [352, 40] on button "Calendar" at bounding box center [352, 44] width 29 height 31
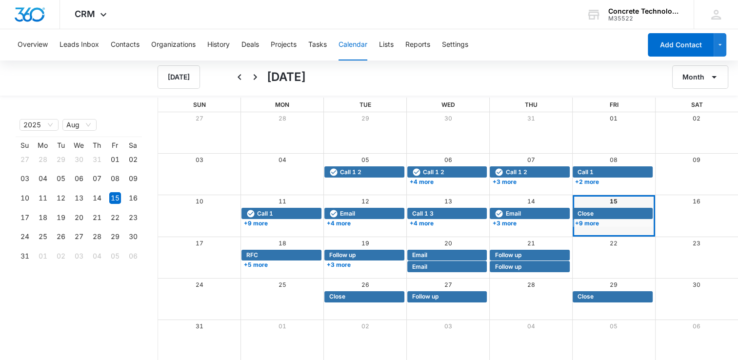
click at [605, 231] on div "Month View" at bounding box center [613, 215] width 83 height 41
click at [594, 229] on div "Month View" at bounding box center [613, 215] width 83 height 41
click at [612, 202] on link "15" at bounding box center [613, 200] width 8 height 7
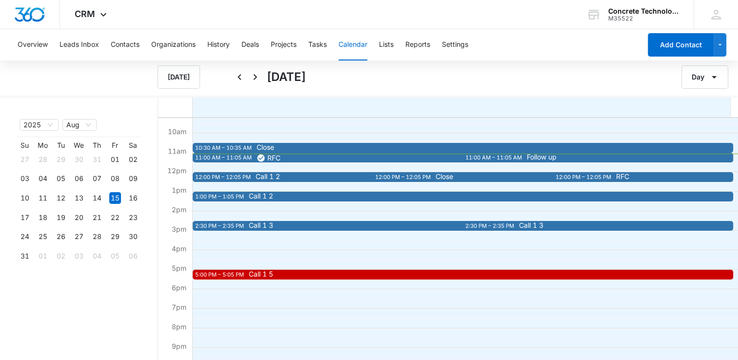
scroll to position [195, 0]
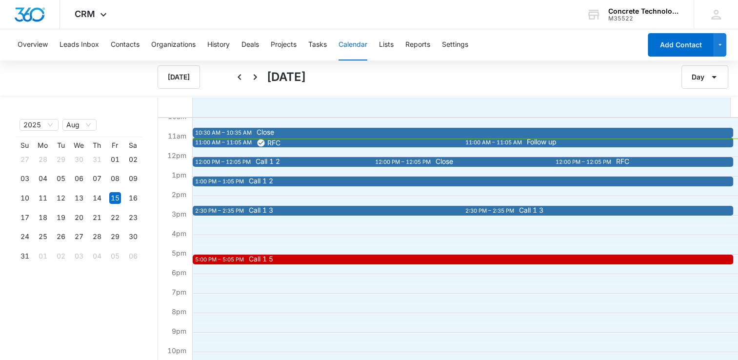
click at [339, 163] on span "Call 1 2" at bounding box center [404, 161] width 299 height 7
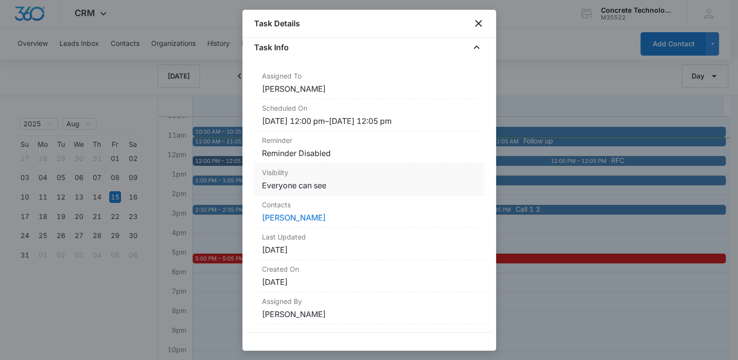
scroll to position [0, 0]
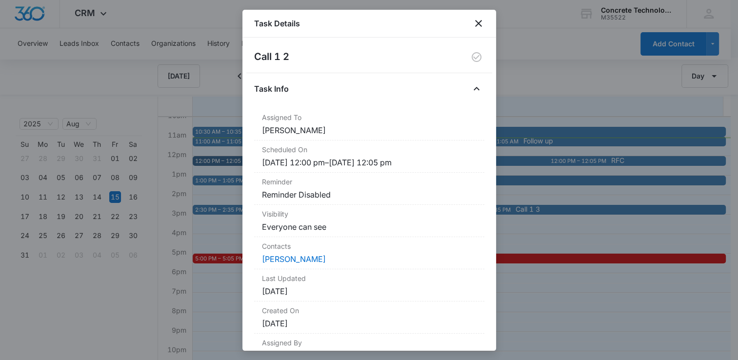
click at [545, 78] on div at bounding box center [369, 180] width 738 height 360
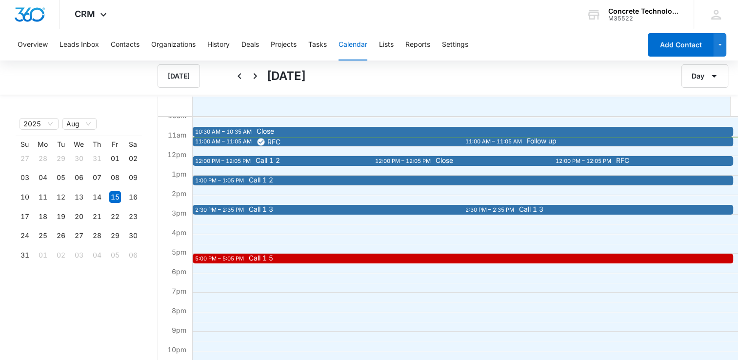
click at [429, 160] on div "12:00 PM – 12:05 PM" at bounding box center [404, 161] width 58 height 8
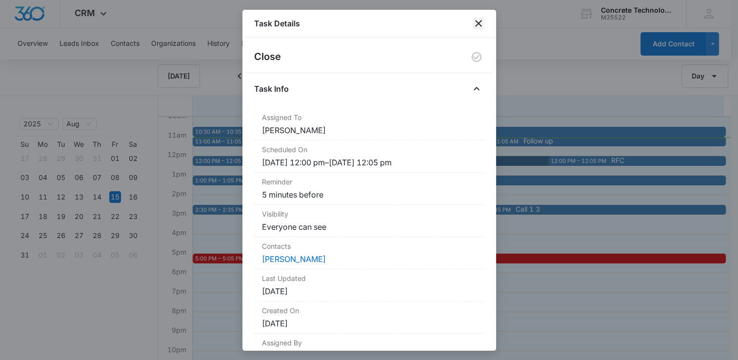
click at [478, 24] on icon "close" at bounding box center [478, 23] width 7 height 7
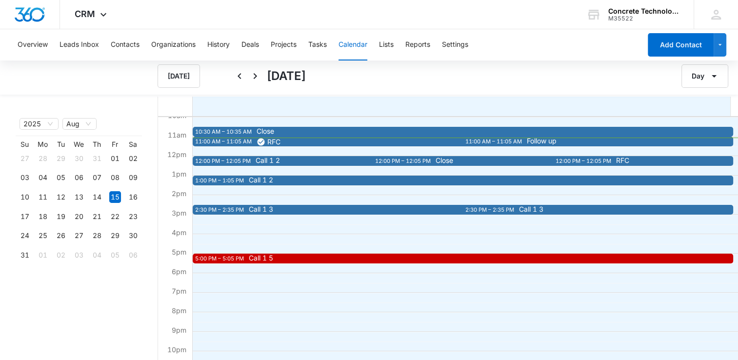
click at [591, 158] on div "12:00 PM – 12:05 PM" at bounding box center [584, 161] width 58 height 8
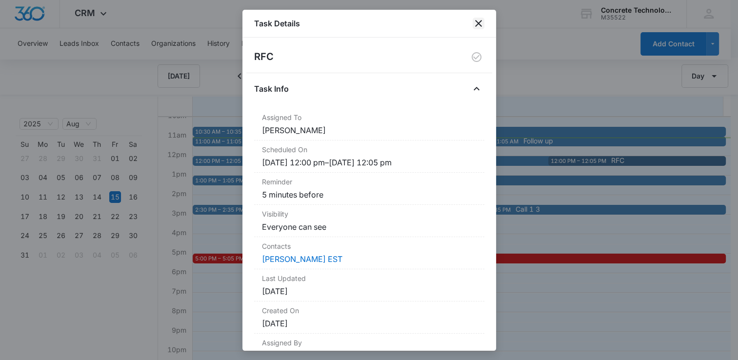
click at [480, 22] on div "Task Details" at bounding box center [369, 24] width 254 height 28
click at [480, 22] on icon "close" at bounding box center [478, 23] width 7 height 7
